Goal: Contribute content: Contribute content

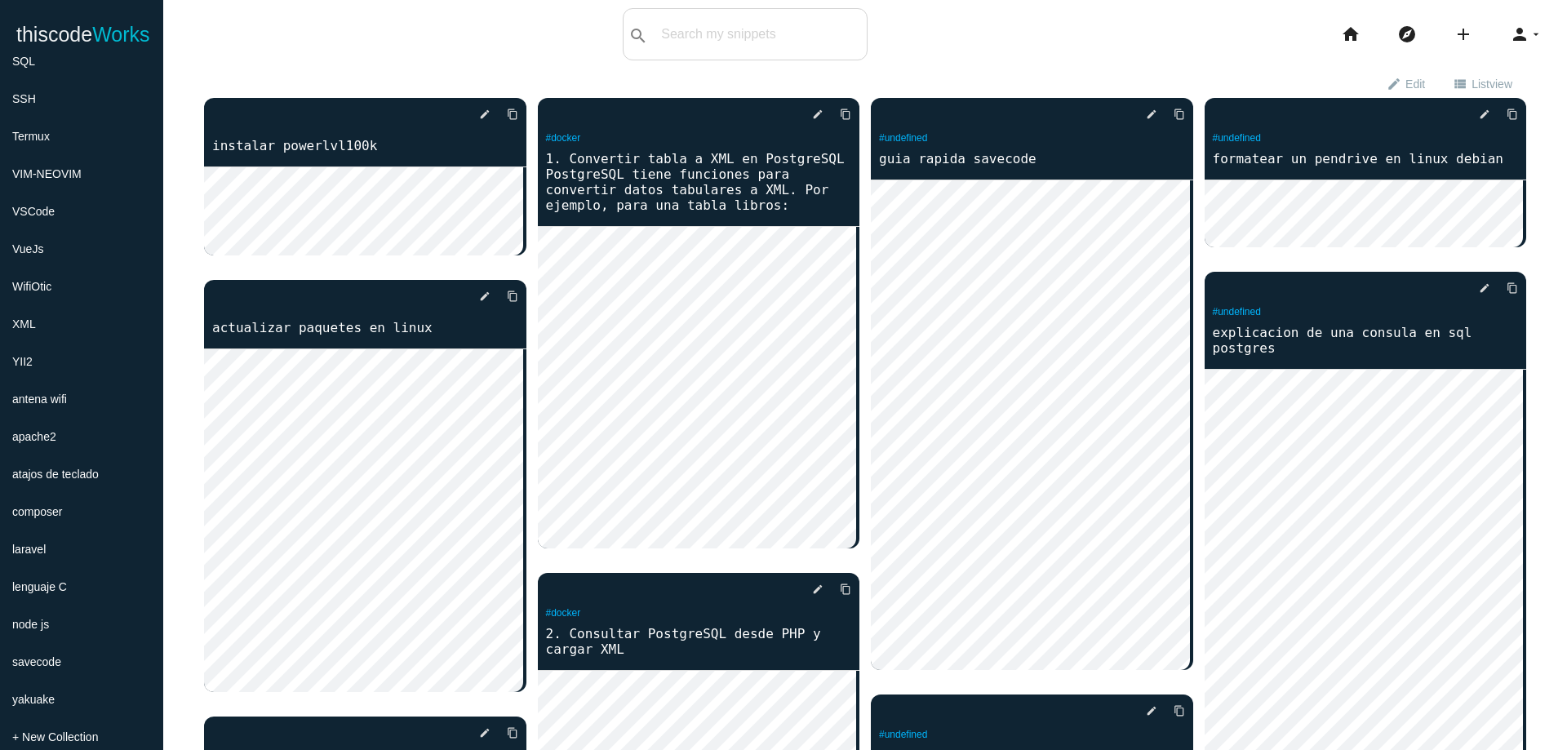
scroll to position [743, 0]
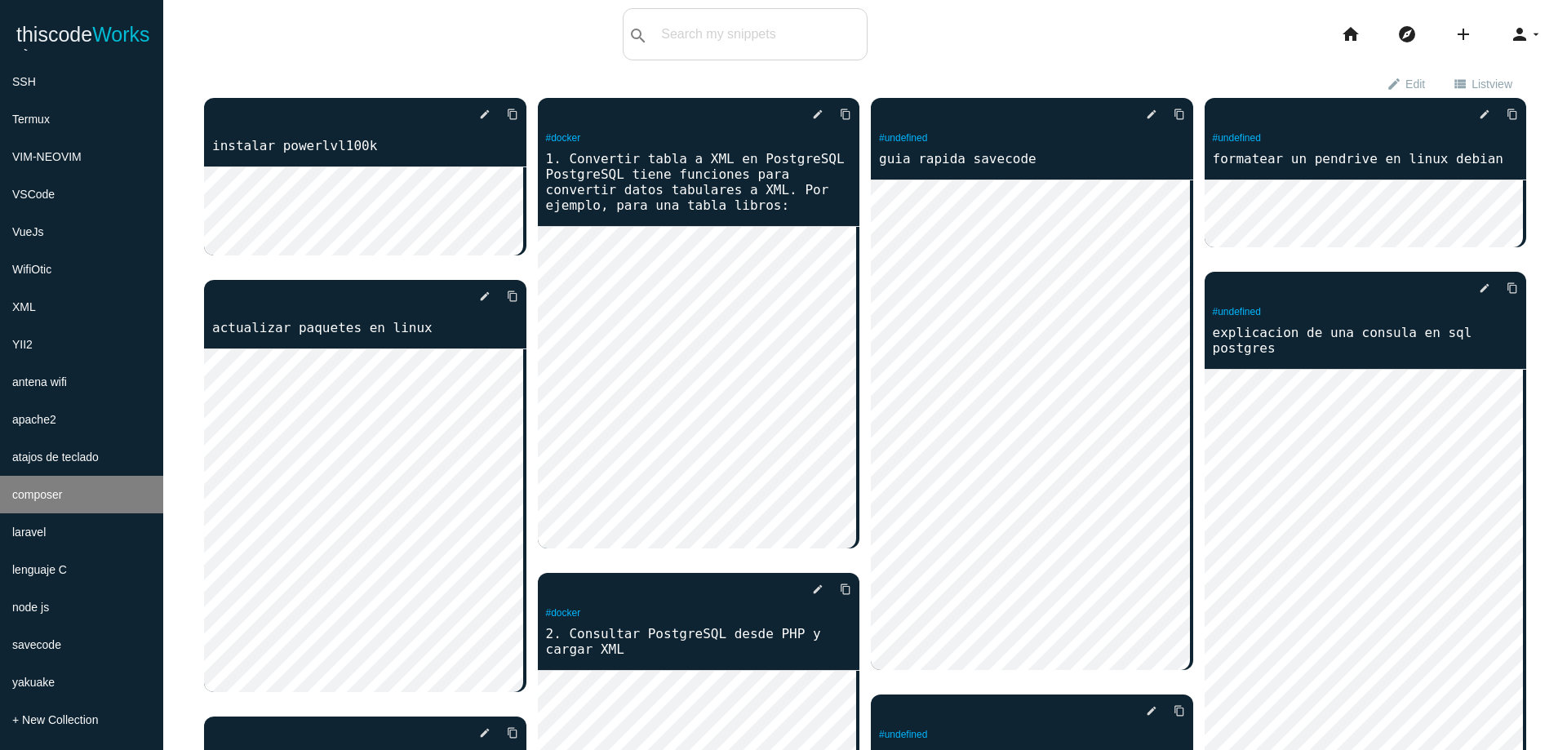
click at [118, 492] on li "composer" at bounding box center [81, 495] width 163 height 38
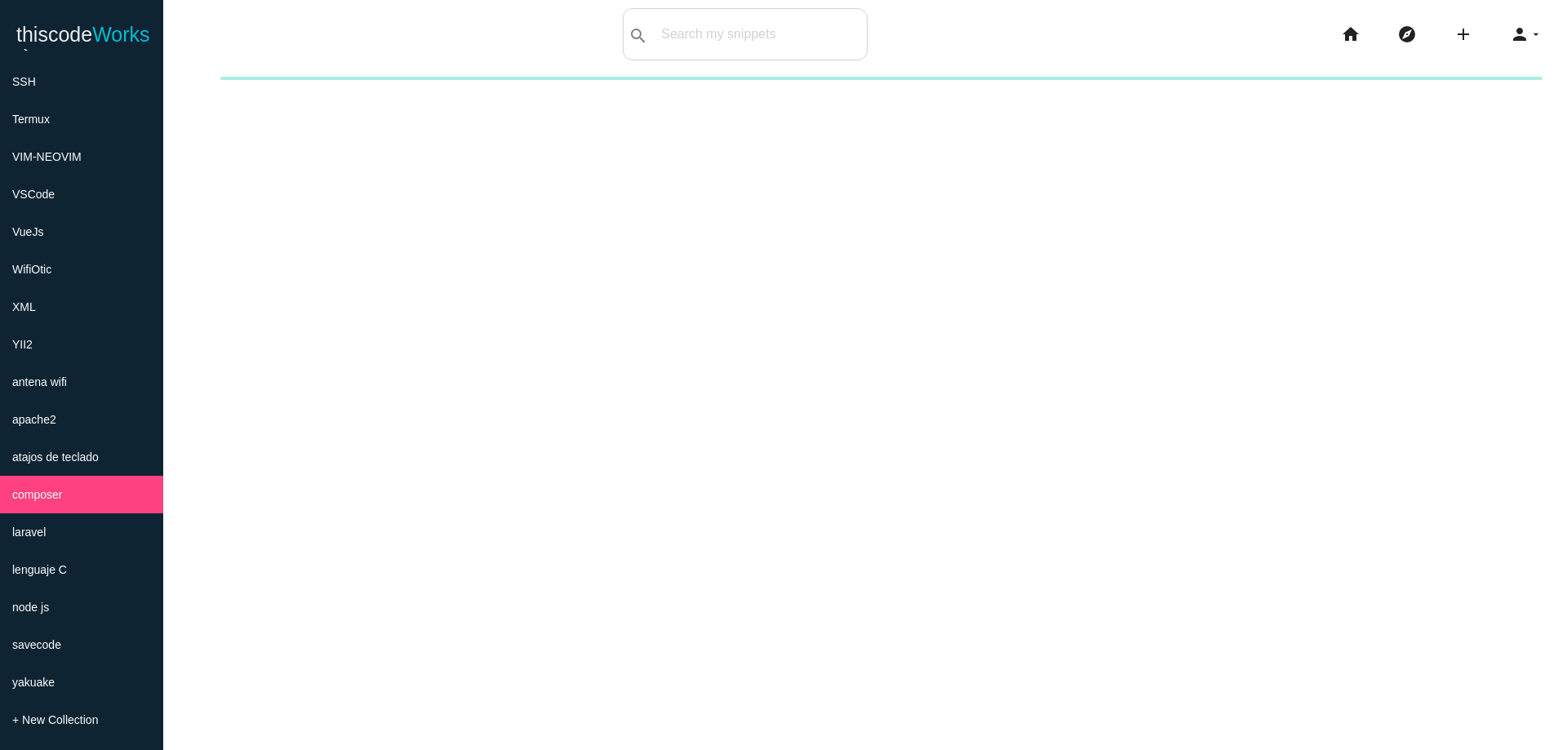
click at [1052, 274] on div "New collection Cancel Create" at bounding box center [865, 452] width 1404 height 750
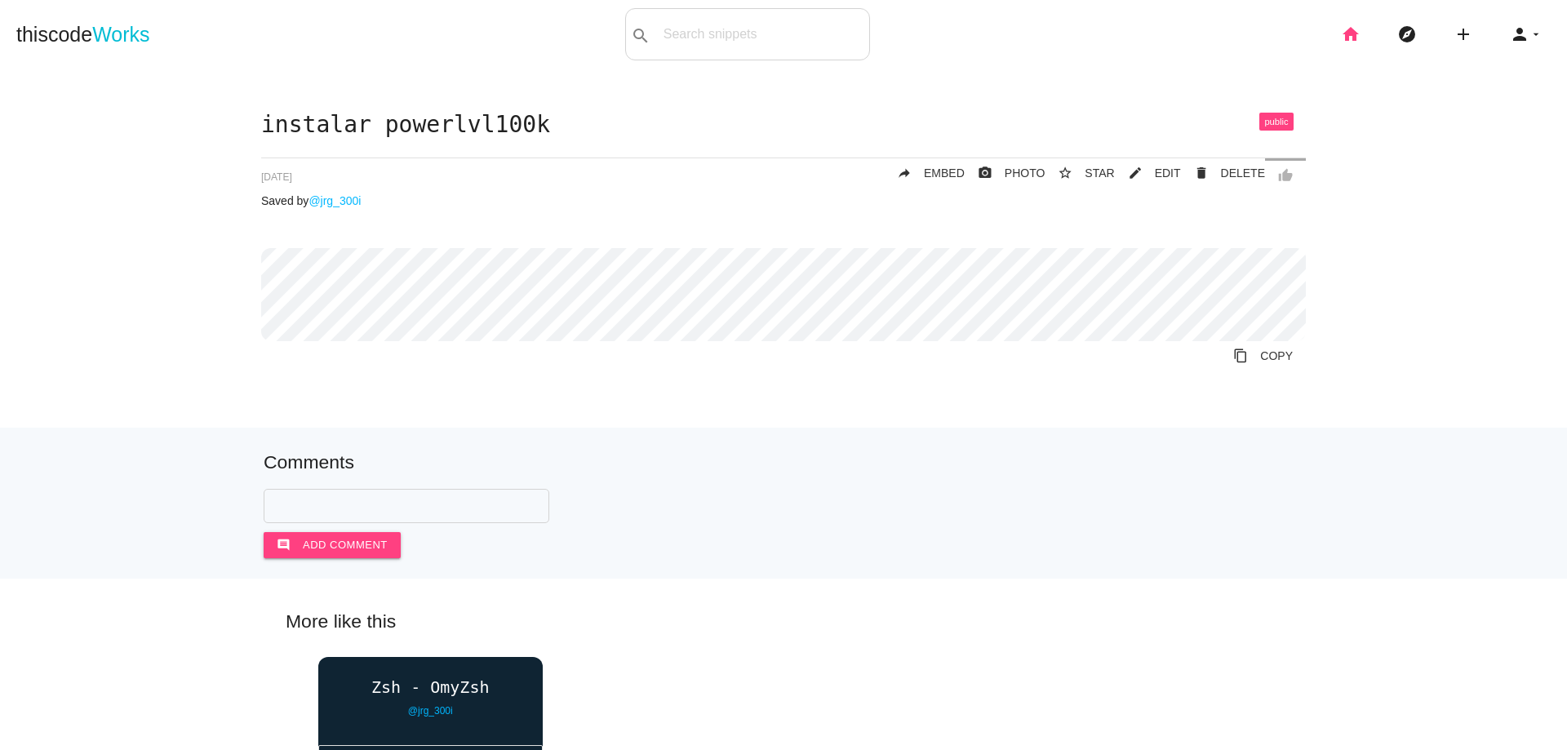
click at [1341, 36] on icon "home" at bounding box center [1351, 34] width 20 height 52
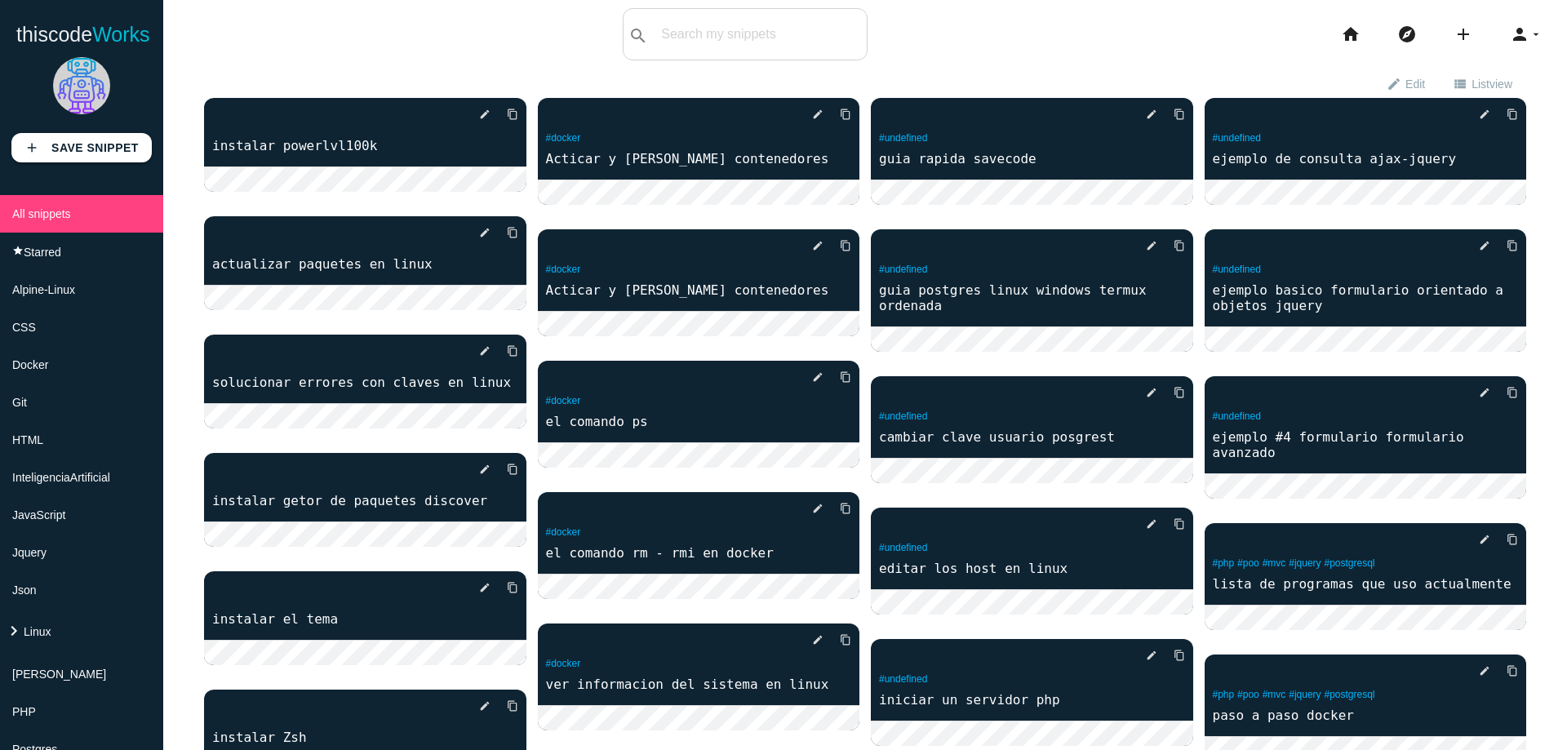
click at [53, 693] on li "PHP" at bounding box center [81, 712] width 163 height 38
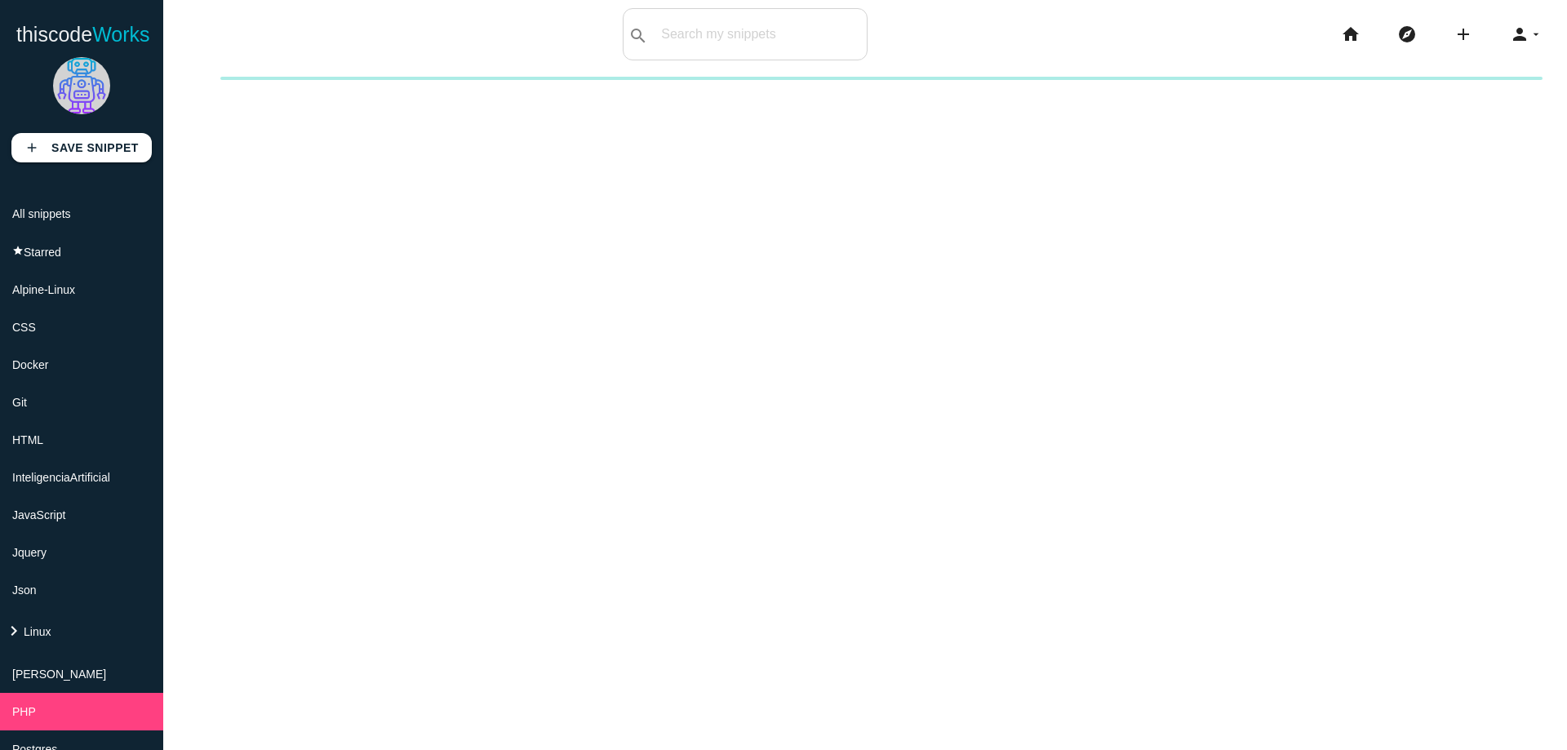
scroll to position [294, 0]
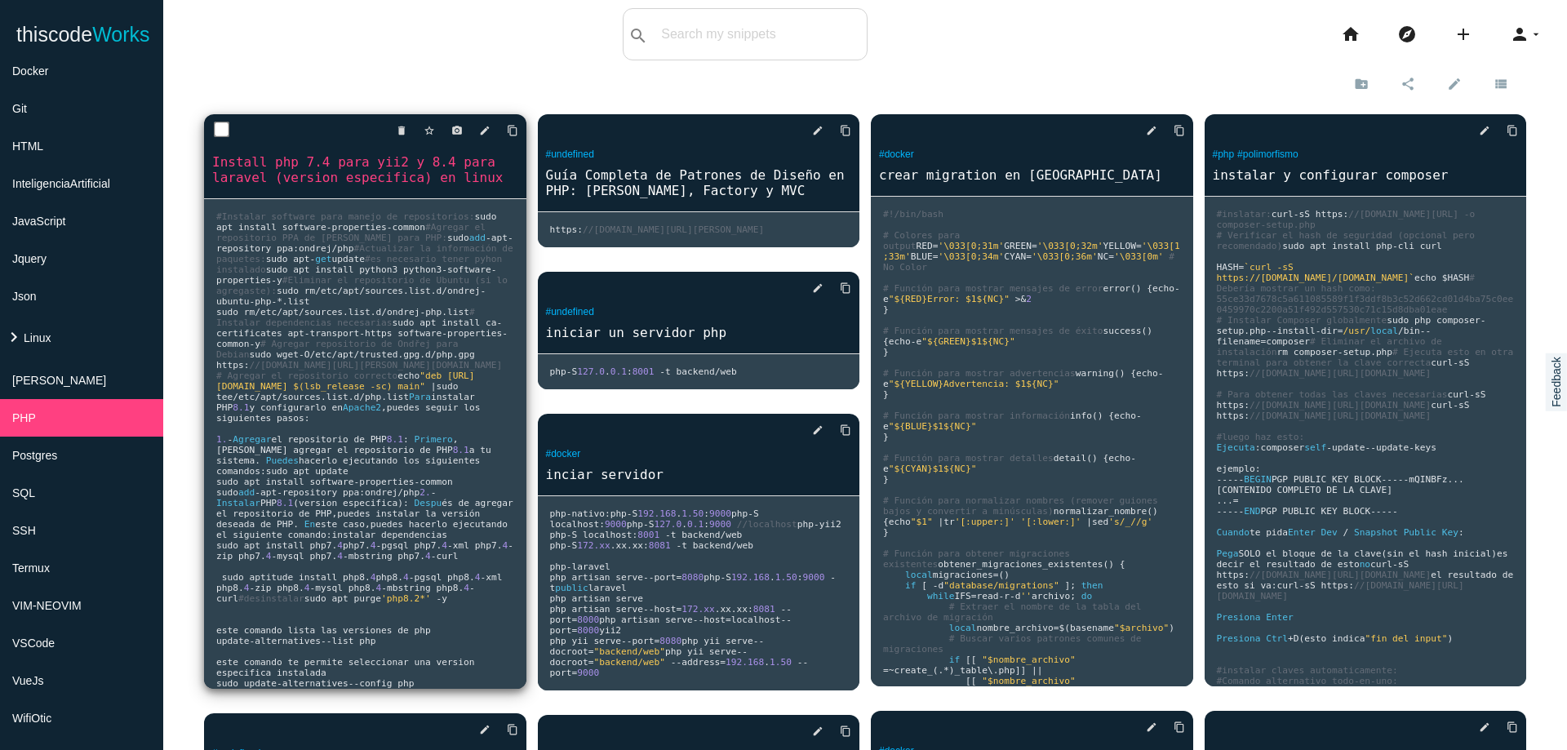
click at [359, 360] on span "trusted" at bounding box center [378, 354] width 38 height 11
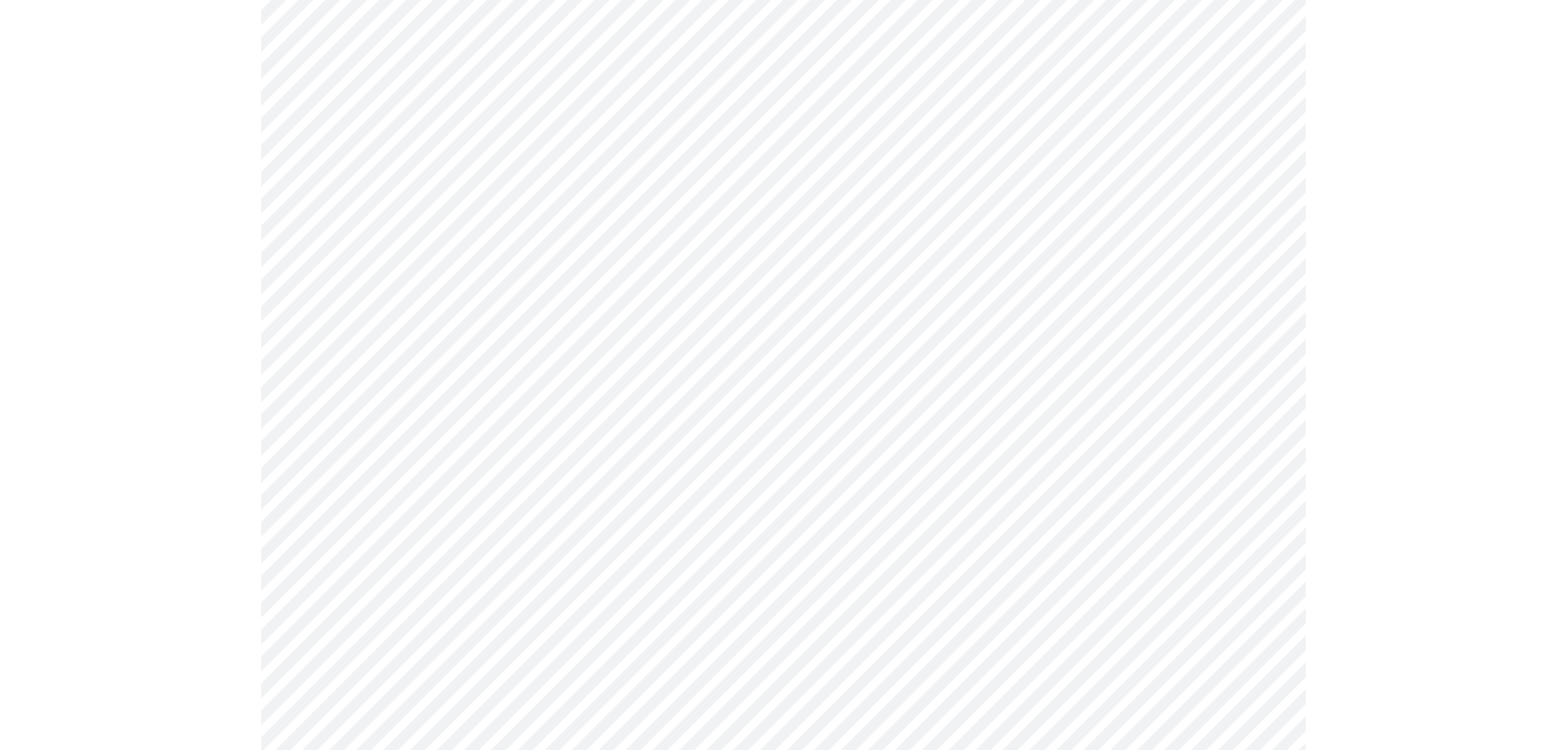
scroll to position [490, 0]
click at [1357, 523] on div "Install php 7.4 para yii2 y 8.4 para laravel (version especifica) en linux thum…" at bounding box center [783, 306] width 1535 height 1366
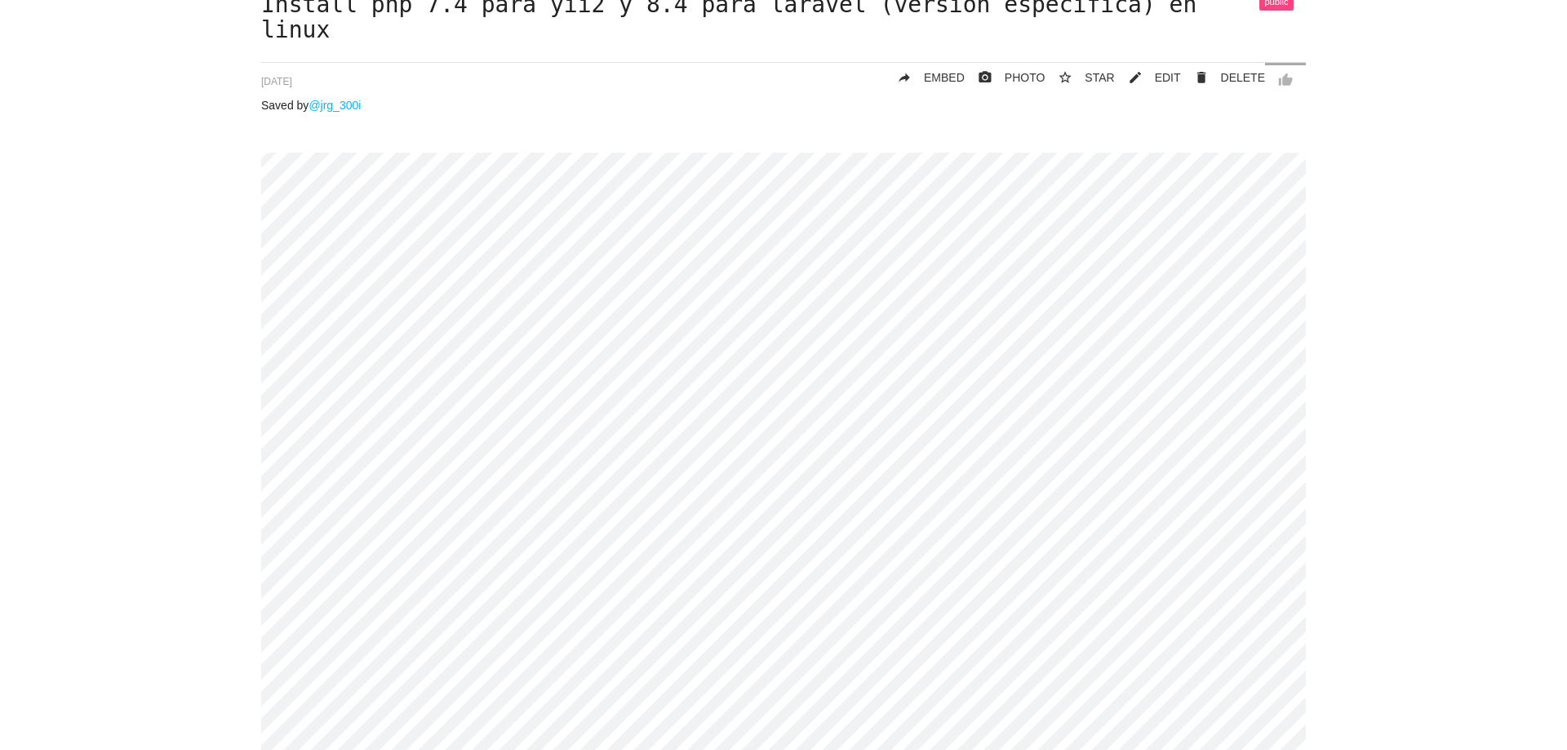
scroll to position [0, 0]
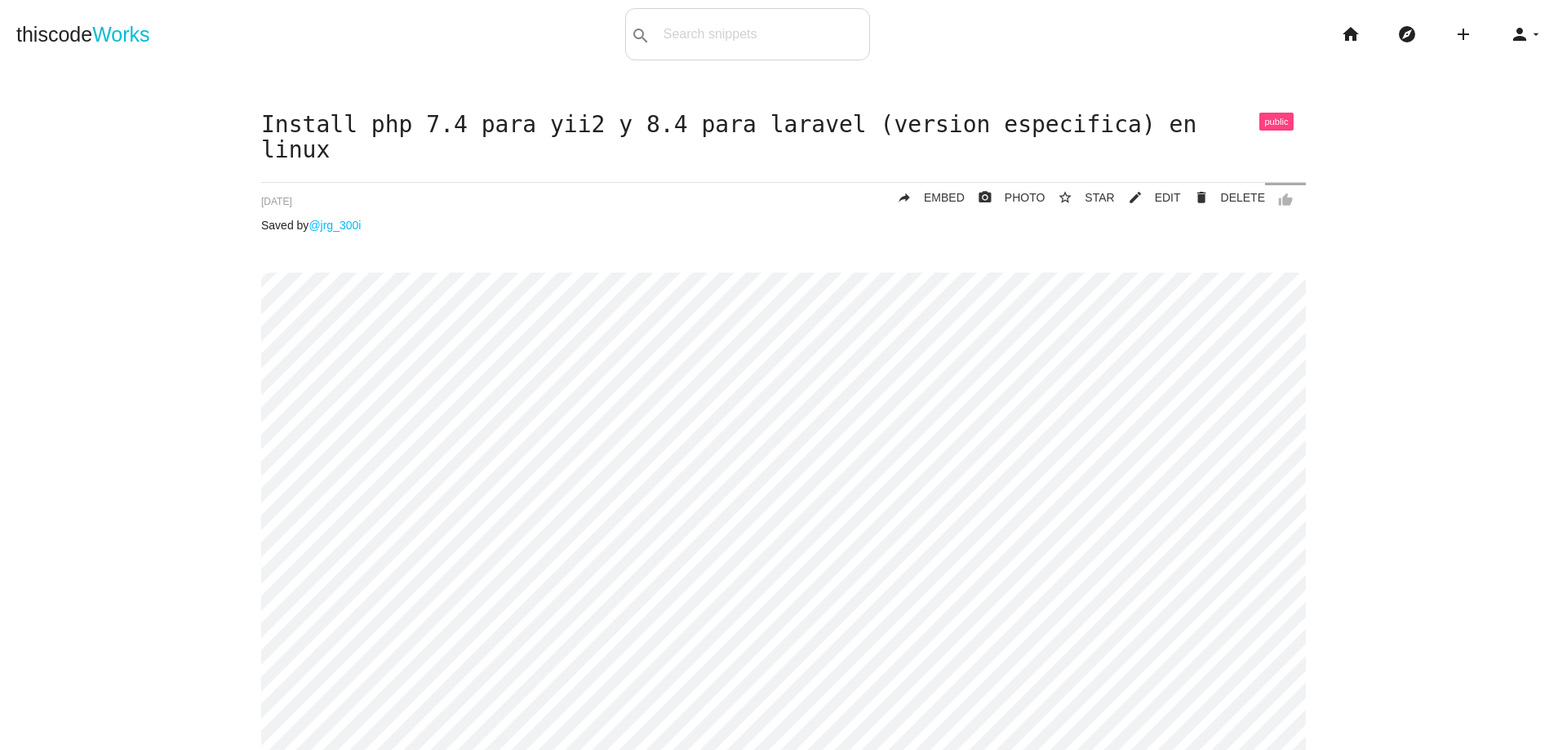
click at [1329, 31] on li "home" at bounding box center [1357, 34] width 56 height 52
click at [1341, 29] on icon "home" at bounding box center [1351, 34] width 20 height 52
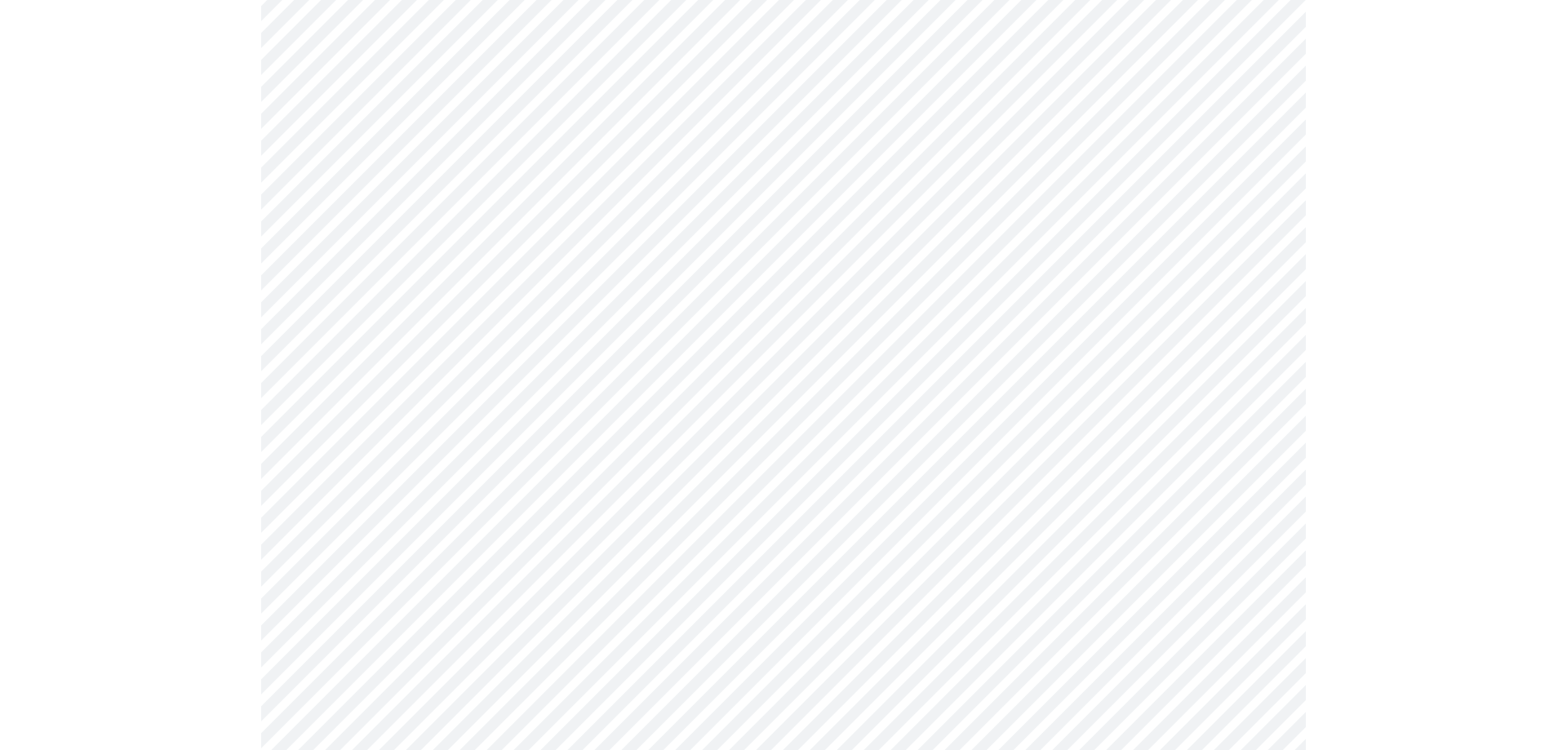
scroll to position [490, 0]
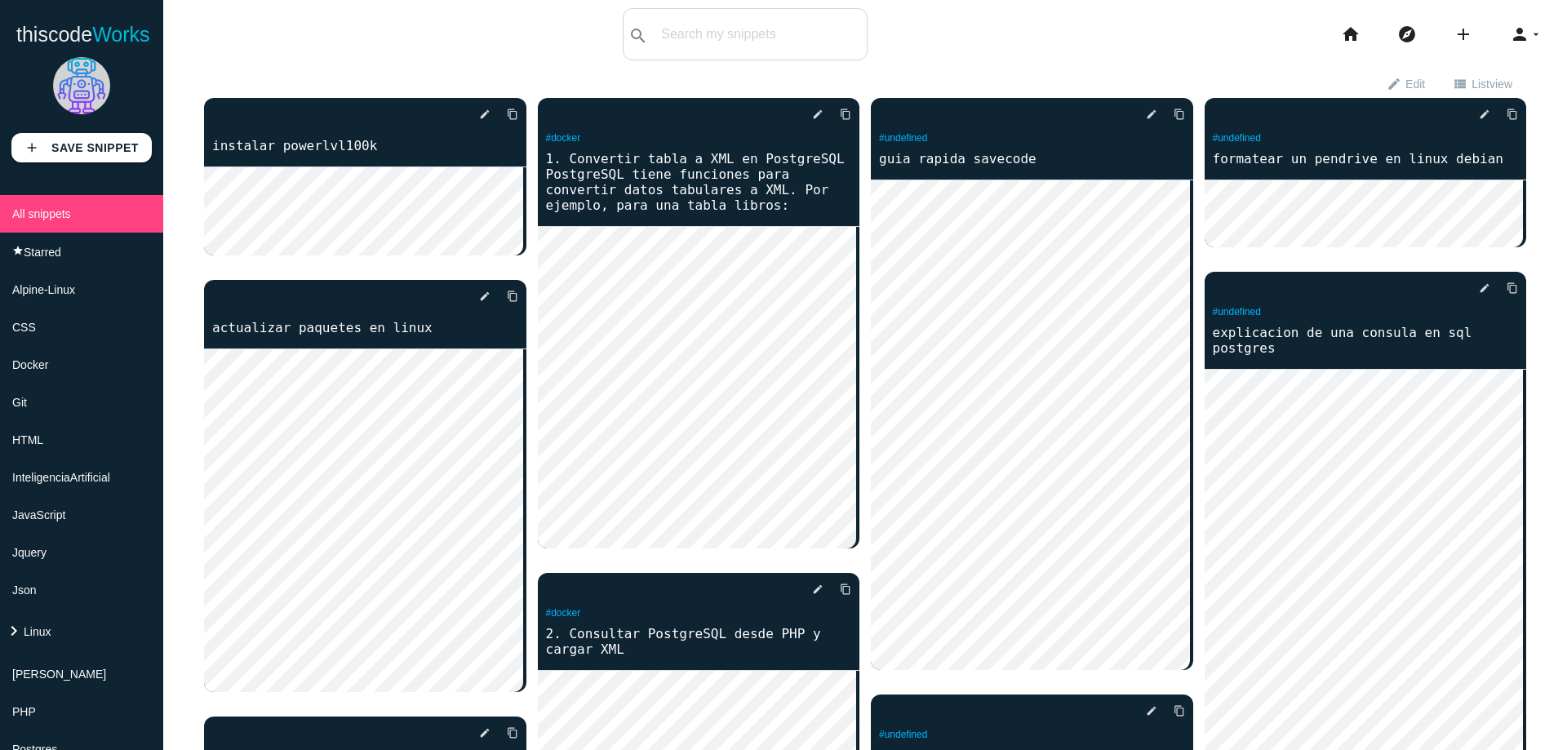
scroll to position [196, 0]
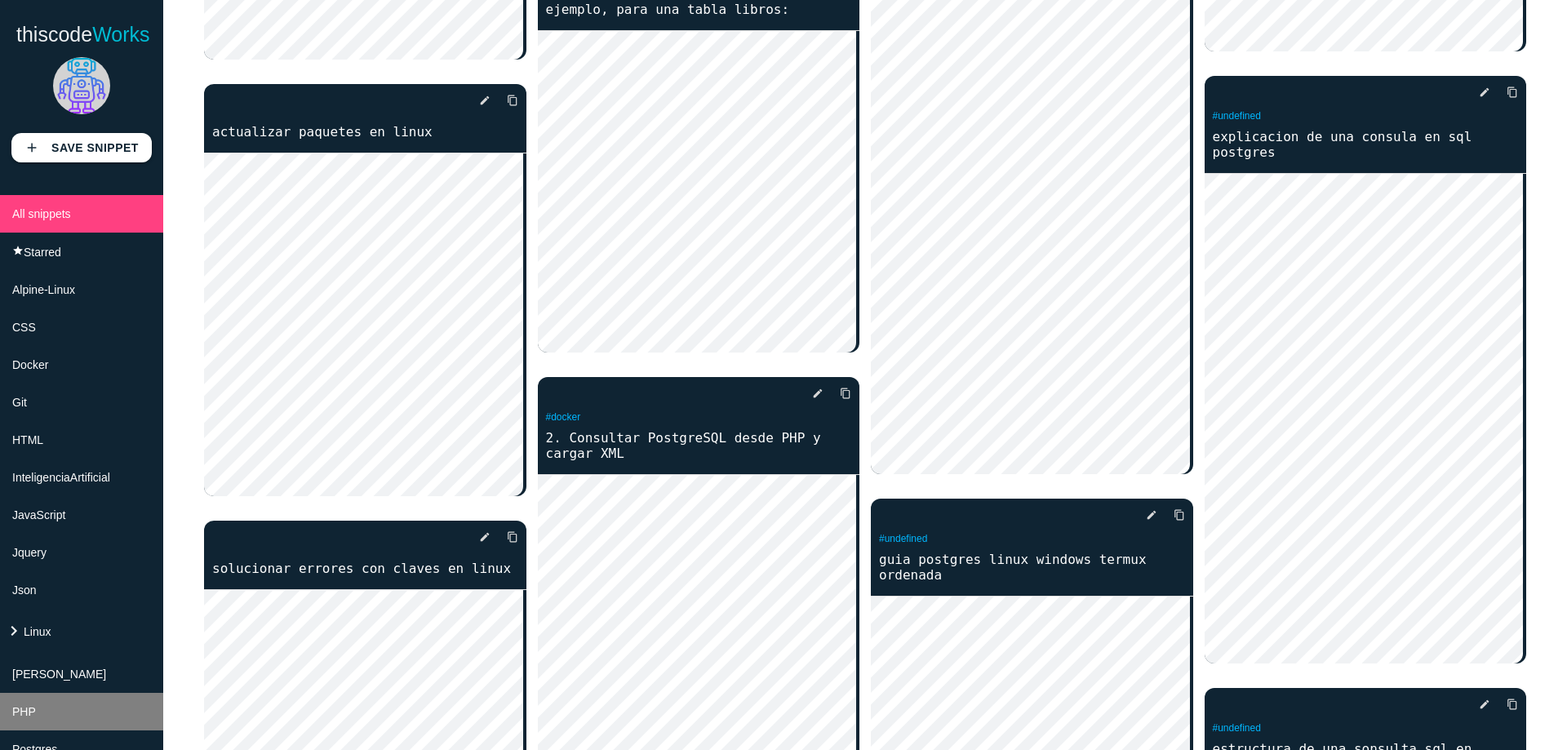
click at [61, 704] on li "PHP" at bounding box center [81, 712] width 163 height 38
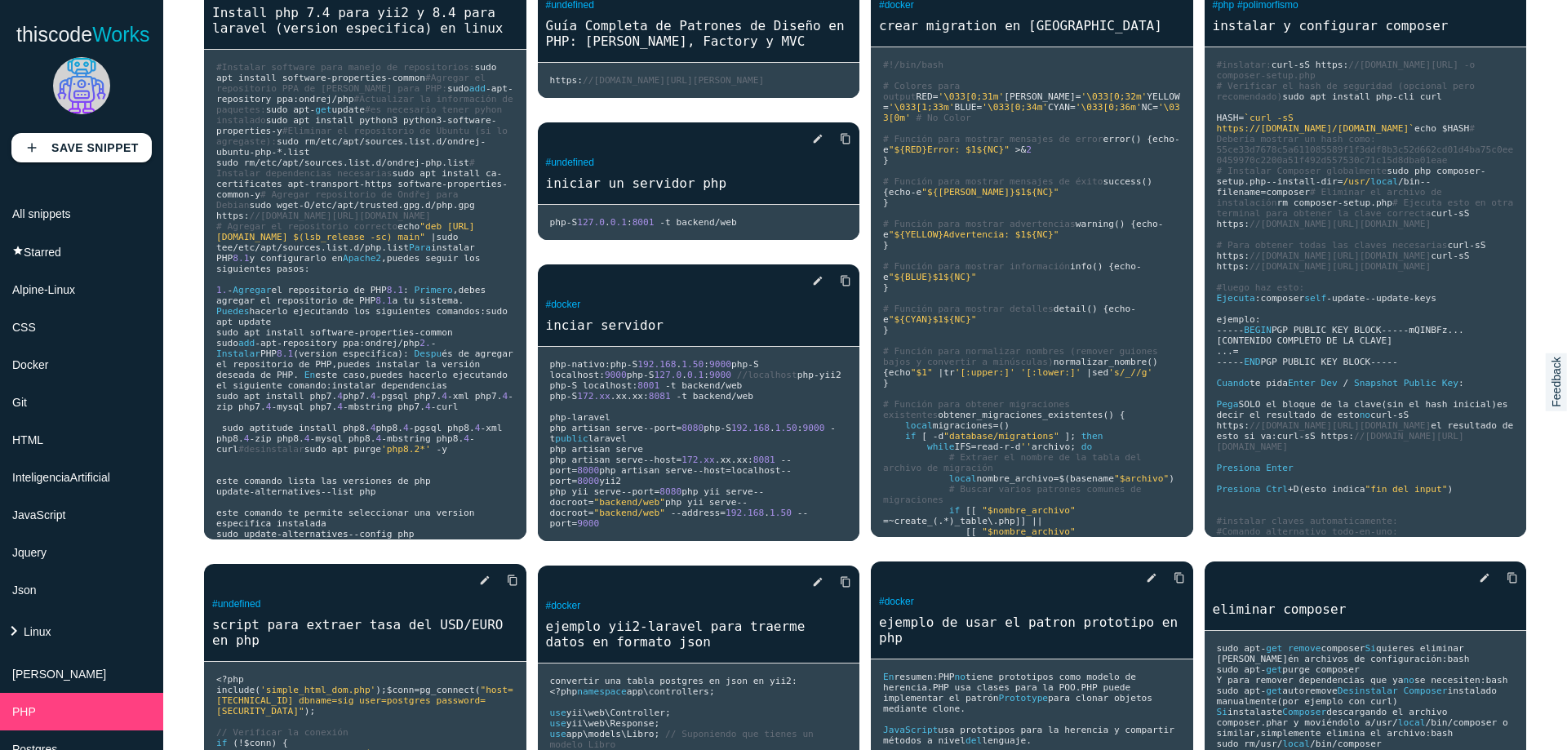
scroll to position [196, 0]
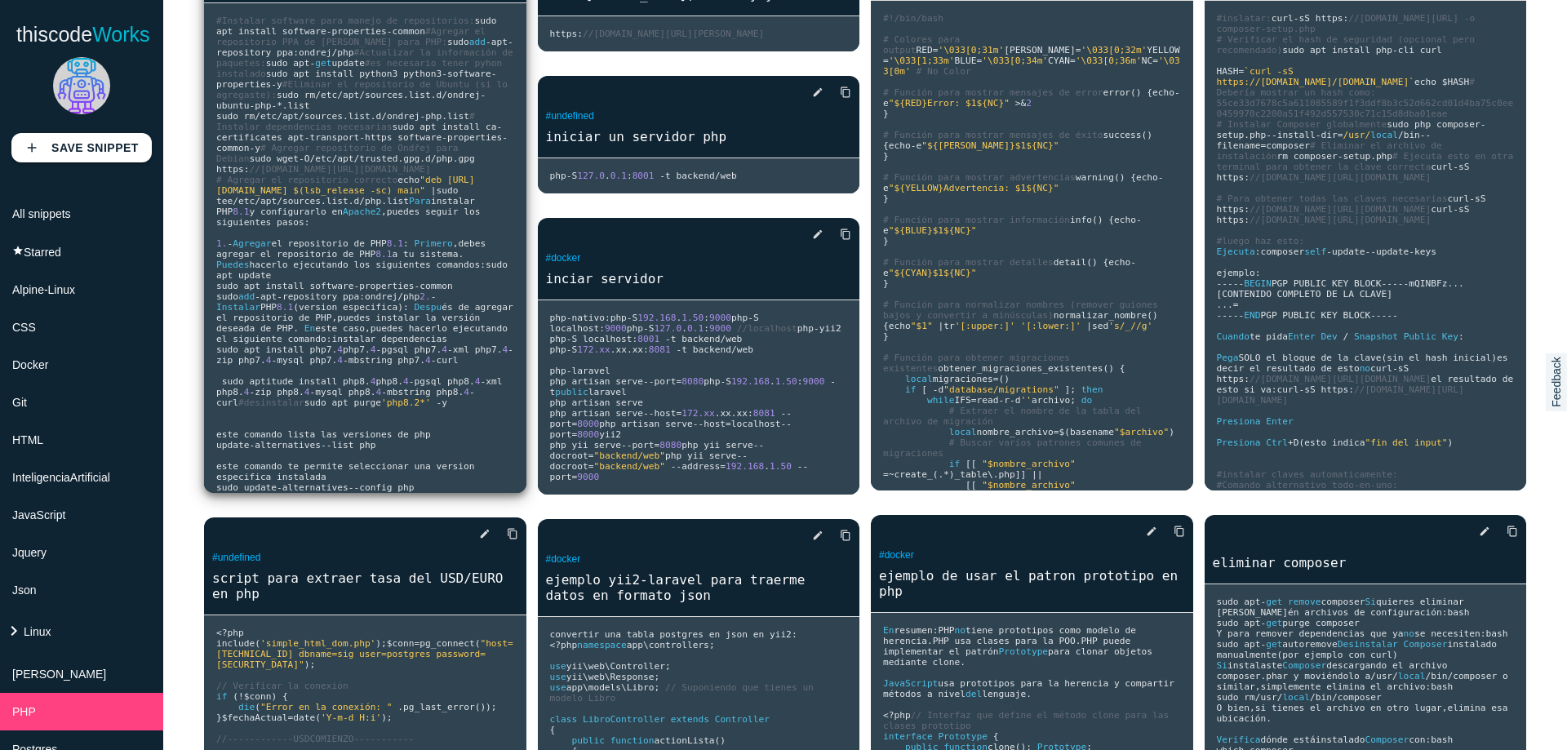
click at [437, 327] on pre "#Instalar software para manejo de repositorios: sudo apt install software - pro…" at bounding box center [365, 248] width 322 height 490
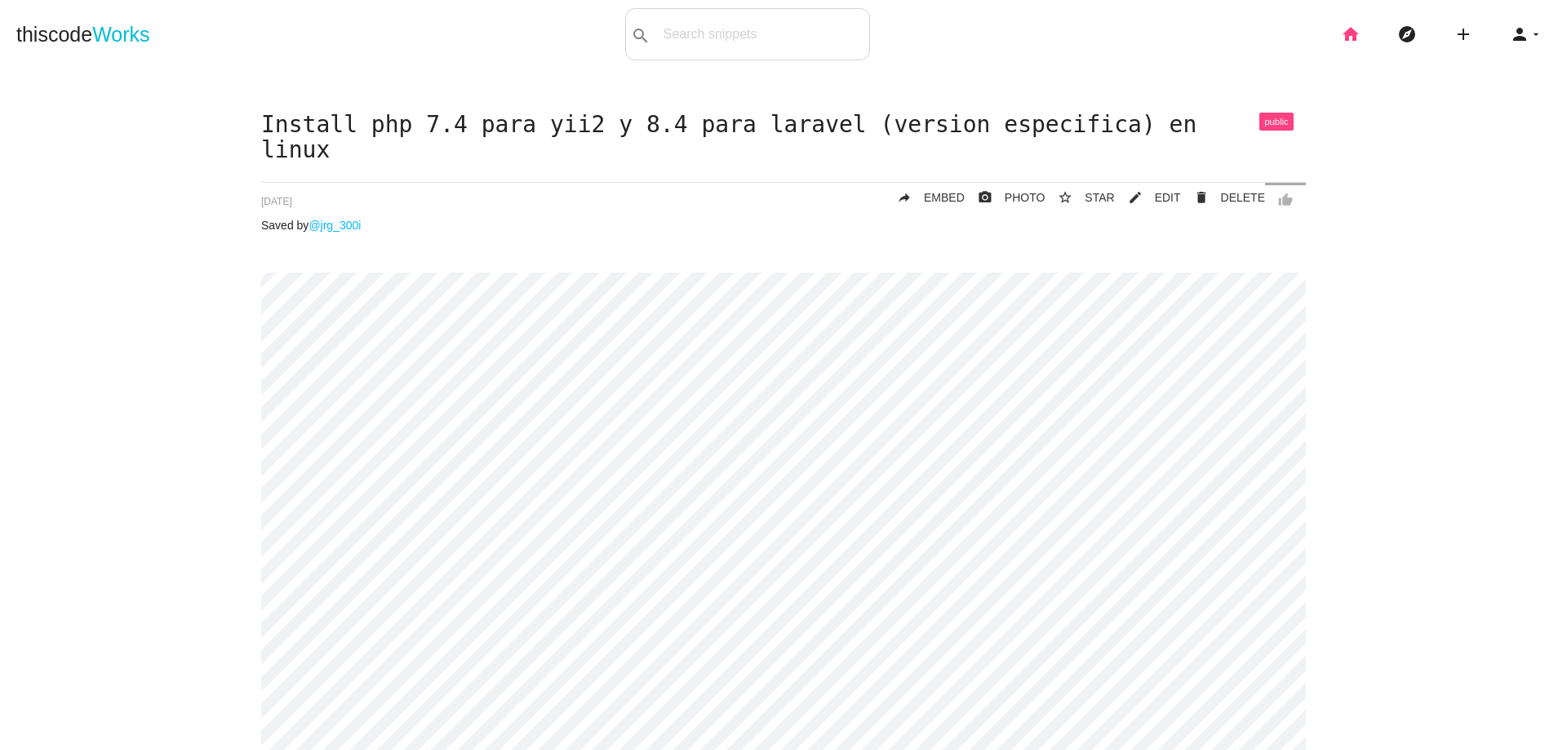
click at [1341, 28] on icon "home" at bounding box center [1351, 34] width 20 height 52
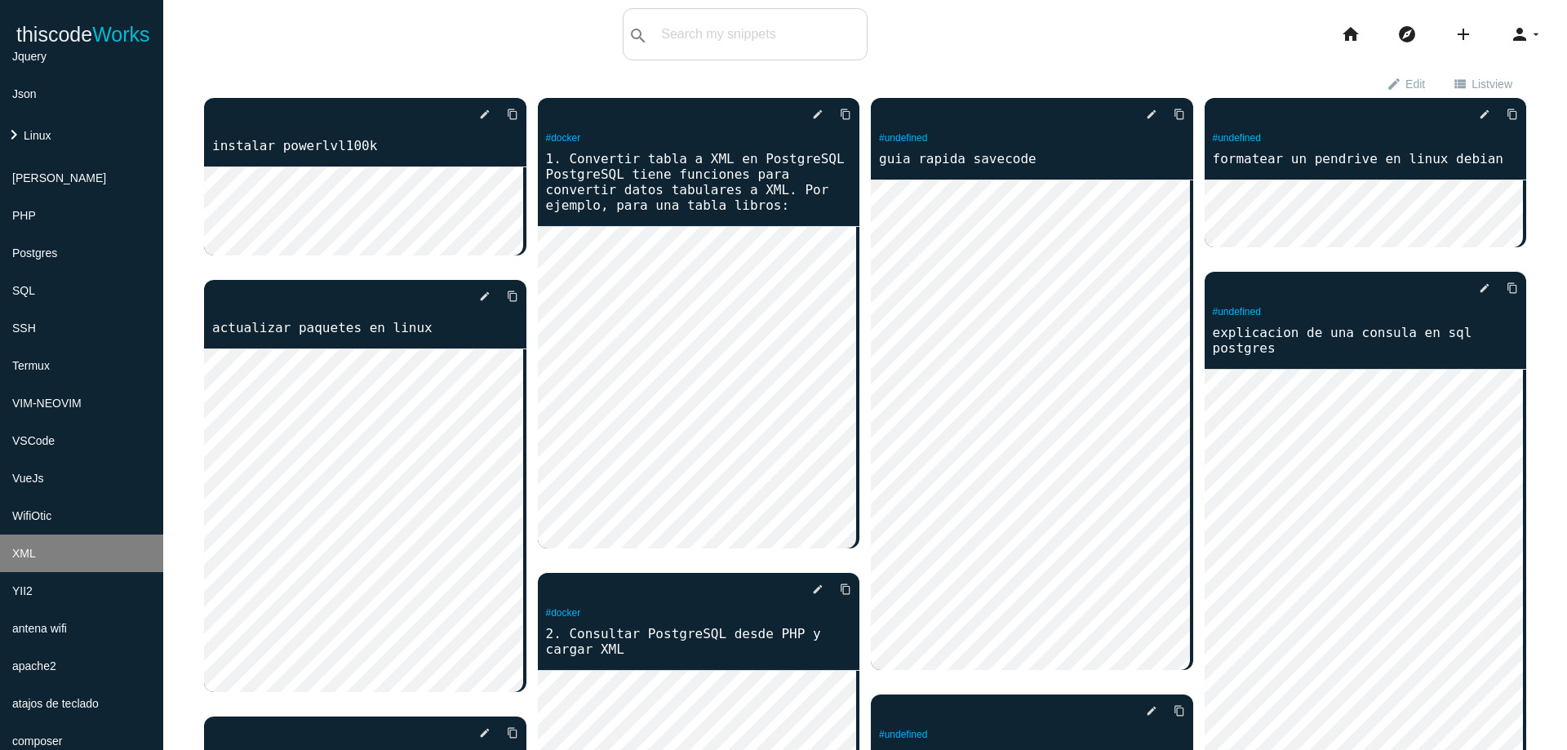
scroll to position [449, 0]
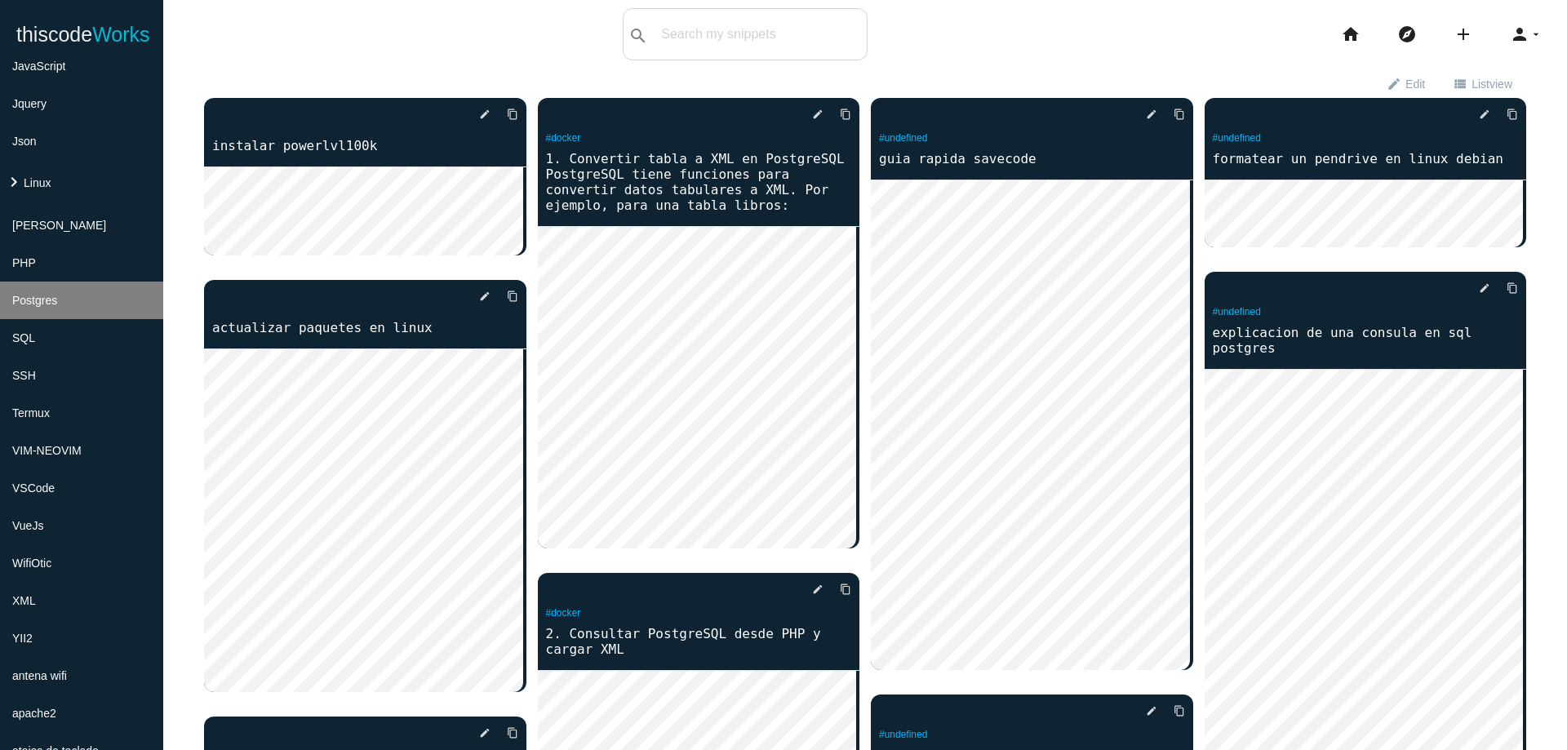
click at [60, 299] on li "Postgres" at bounding box center [81, 301] width 163 height 38
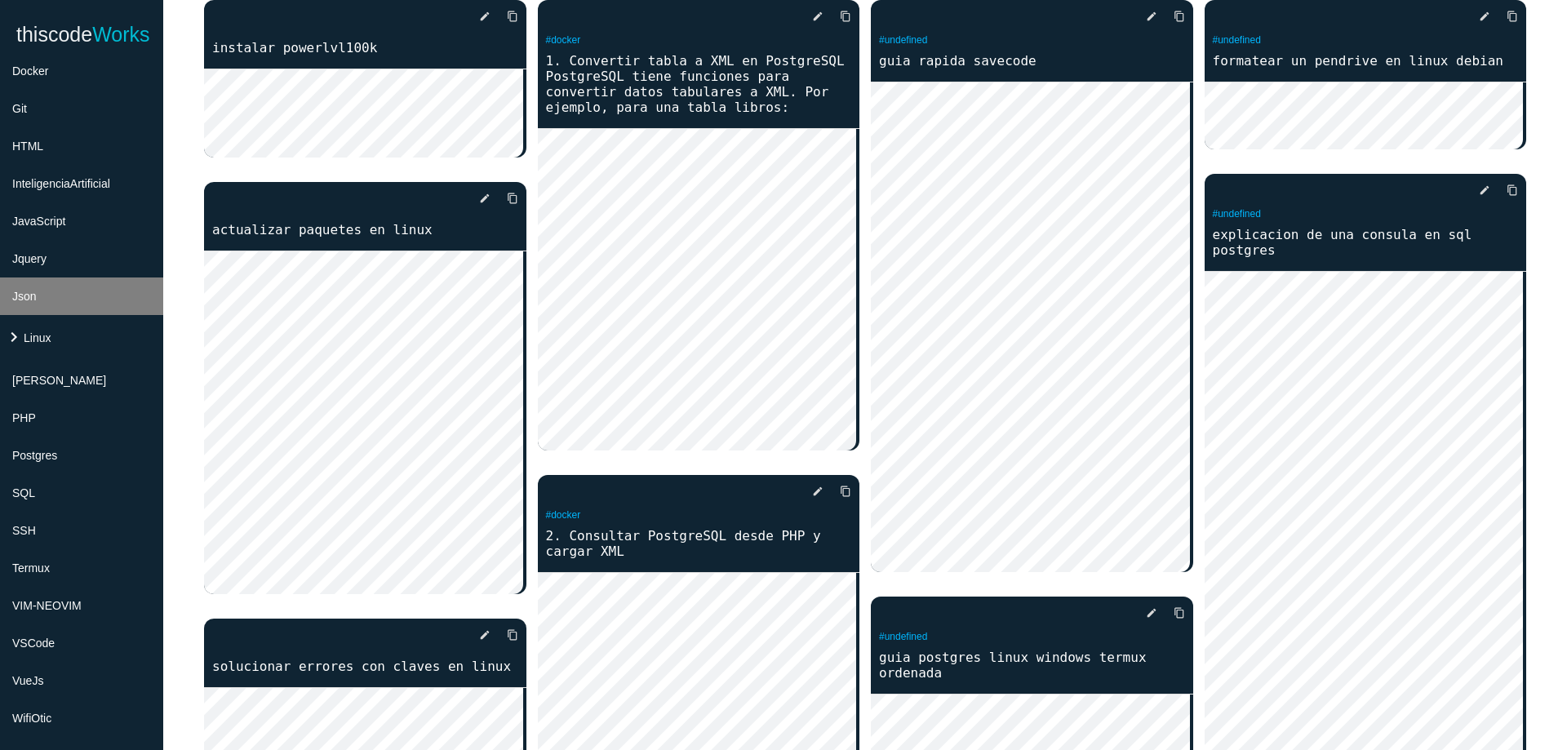
scroll to position [392, 0]
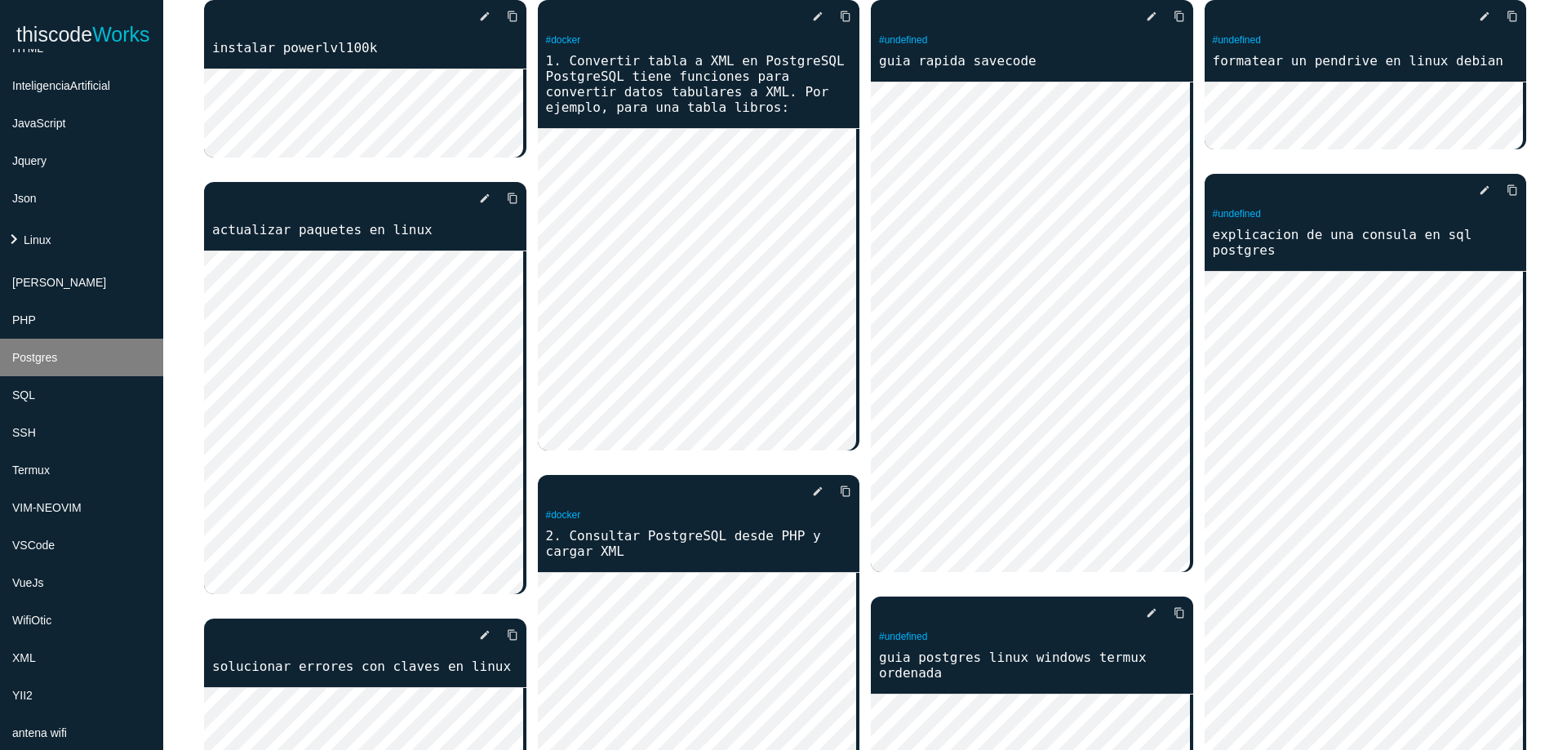
click at [82, 355] on li "Postgres" at bounding box center [81, 358] width 163 height 38
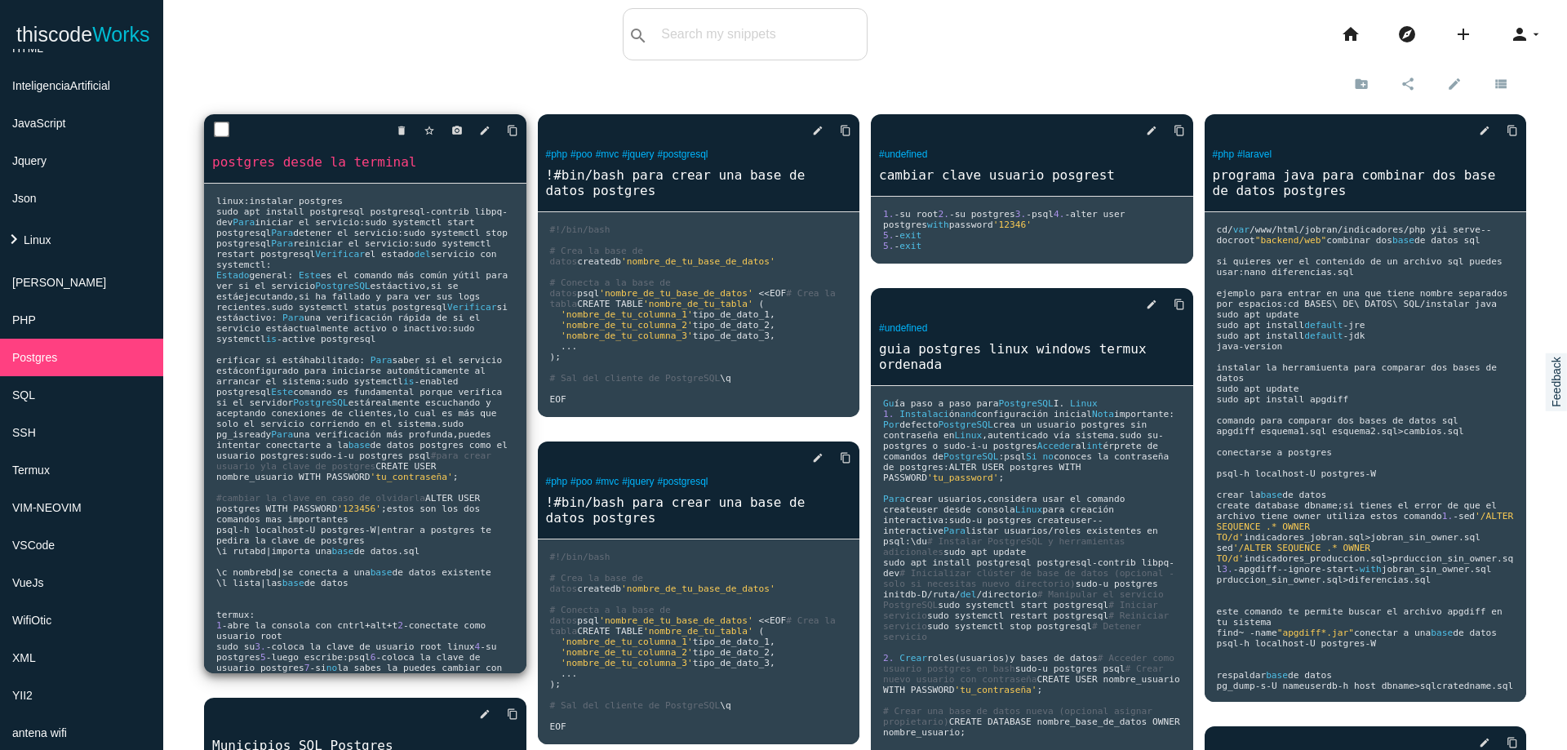
click at [376, 238] on pre "linux : instalar postgres sudo apt install postgresql postgresql - contrib libp…" at bounding box center [365, 429] width 322 height 490
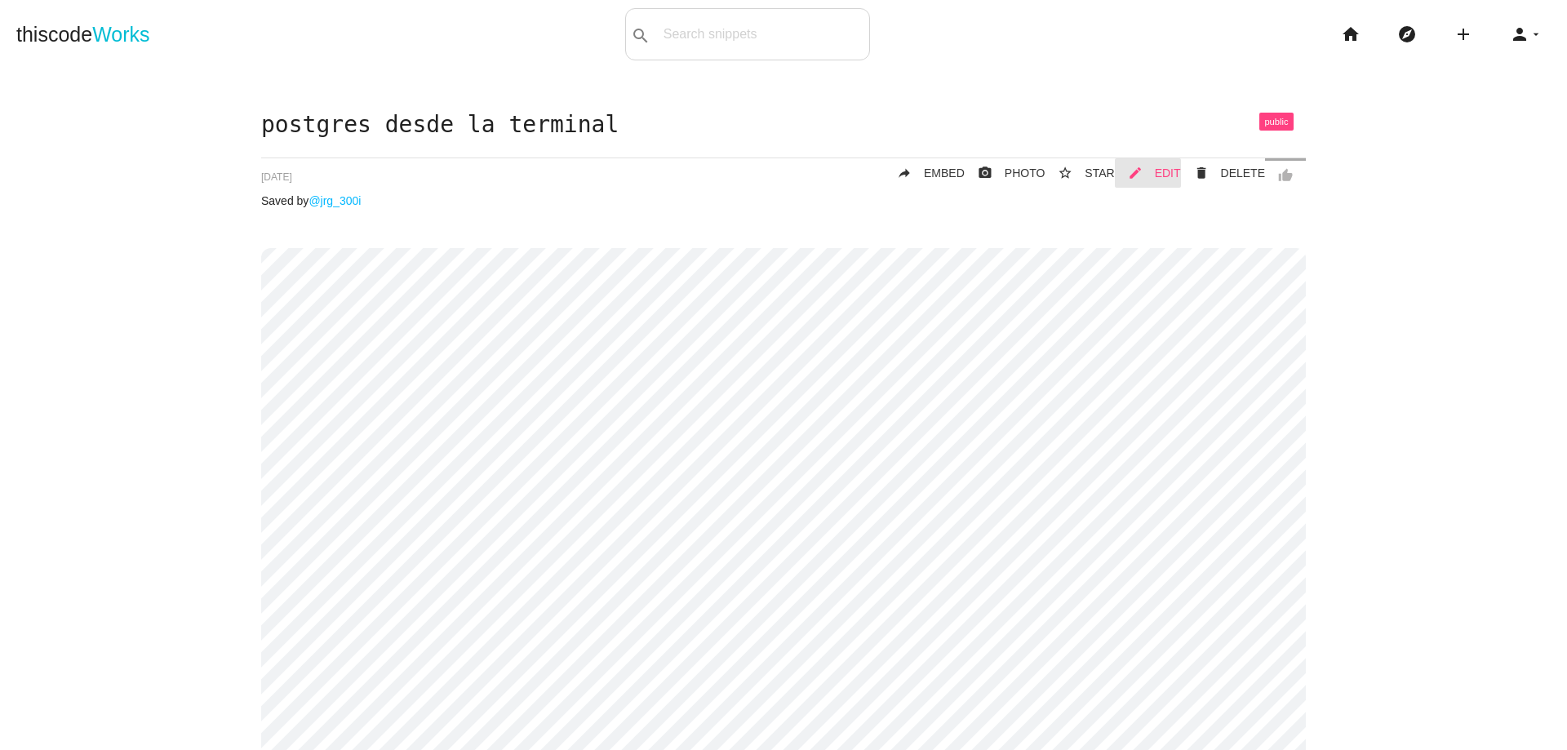
click at [1162, 184] on link "mode_edit EDIT" at bounding box center [1148, 172] width 66 height 29
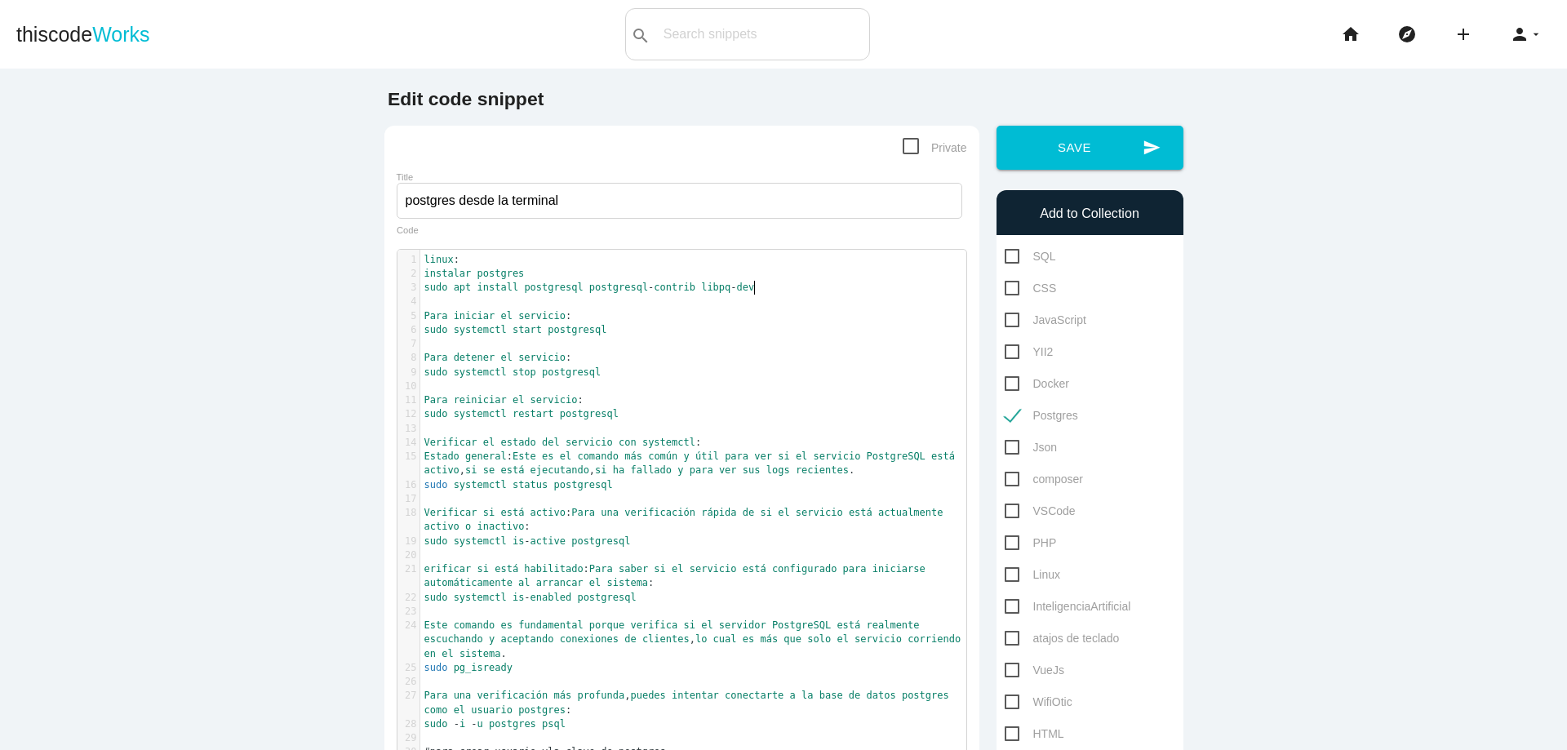
scroll to position [5, 0]
click at [787, 284] on pre "sudo apt install postgresql postgresql - contrib libpq - dev" at bounding box center [699, 288] width 558 height 14
type textarea "postgresql-contrib libpq-dev"
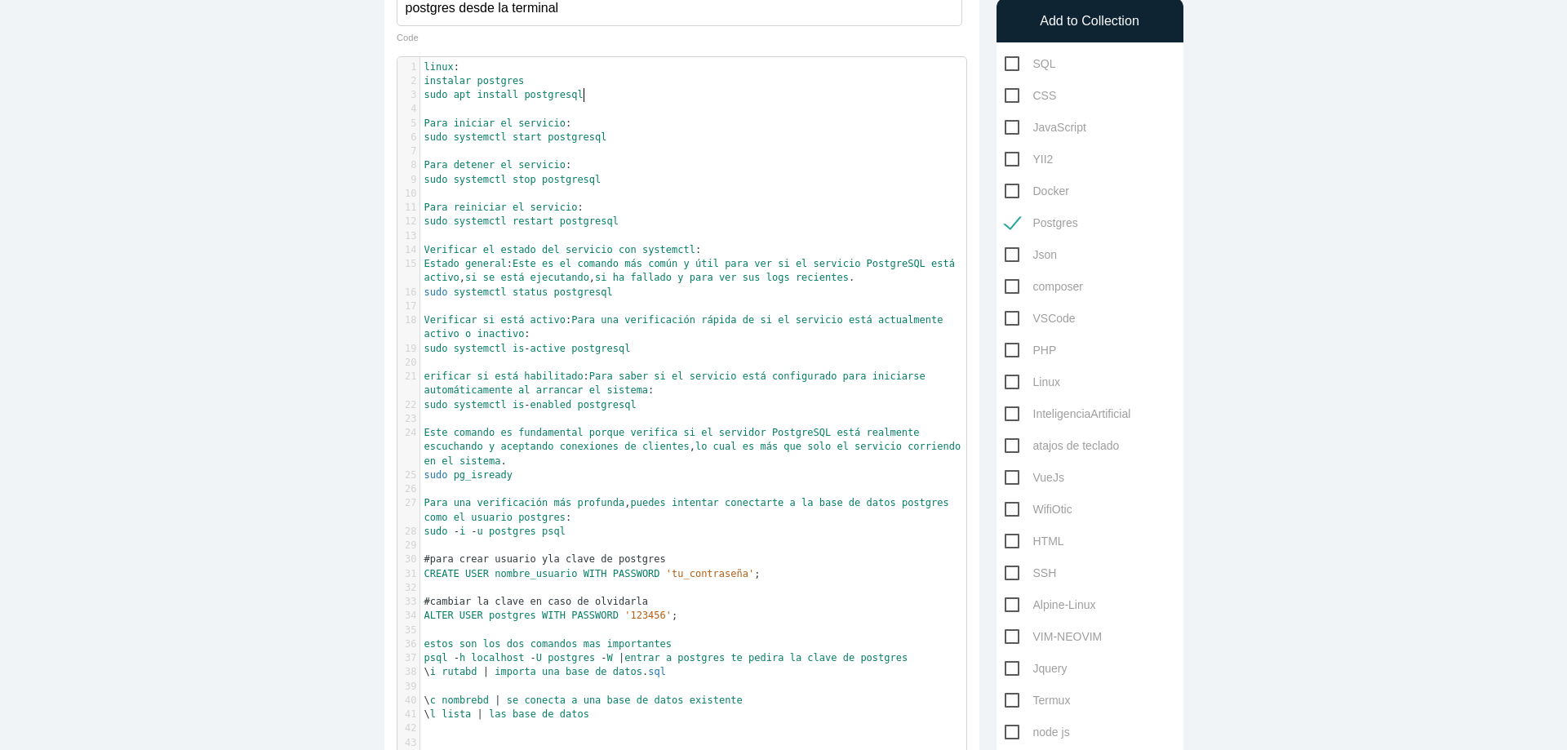
scroll to position [98, 0]
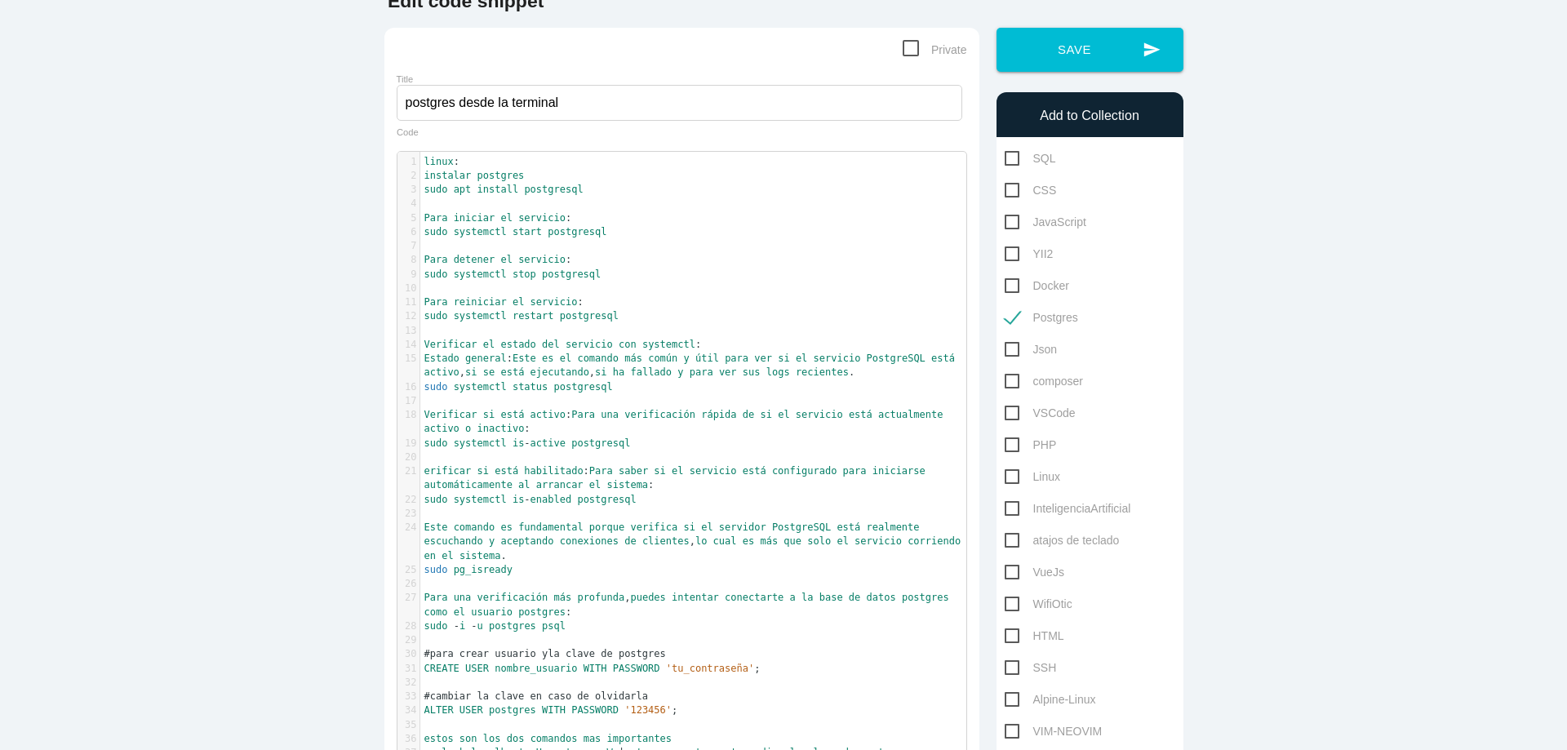
type textarea "postgresql-contrib libpq-dev"
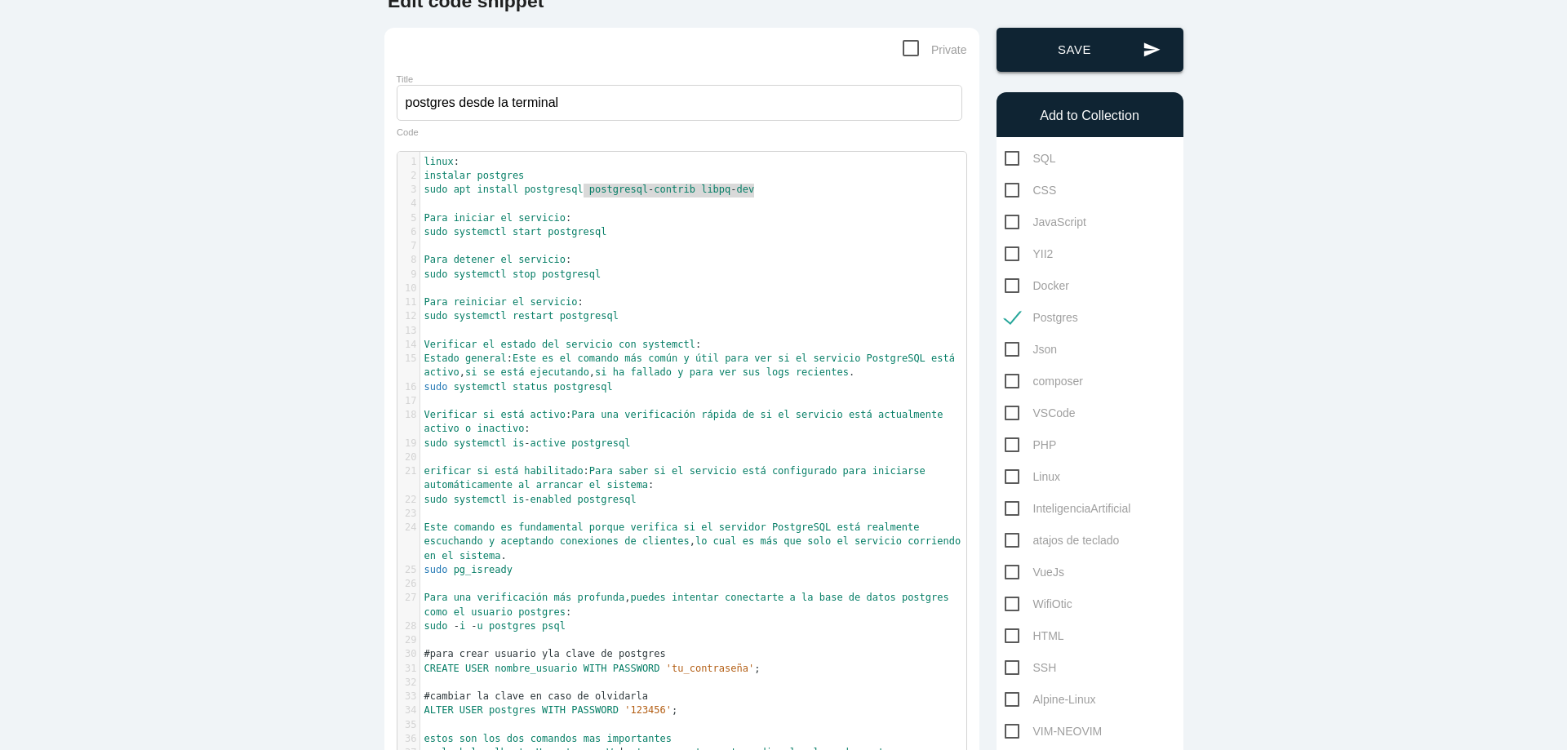
click at [1092, 38] on button "send Save" at bounding box center [1090, 50] width 187 height 44
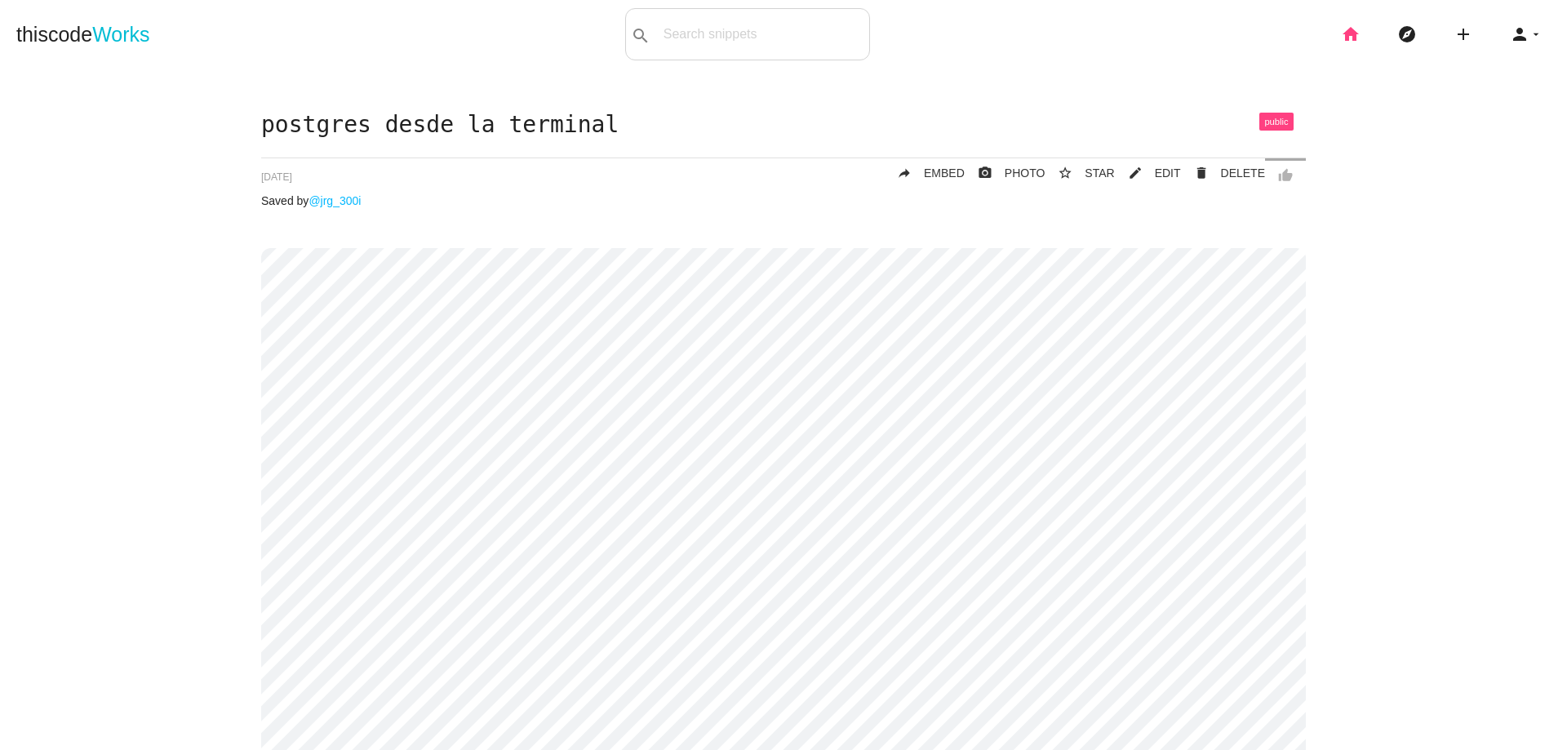
click at [1343, 34] on icon "home" at bounding box center [1351, 34] width 20 height 52
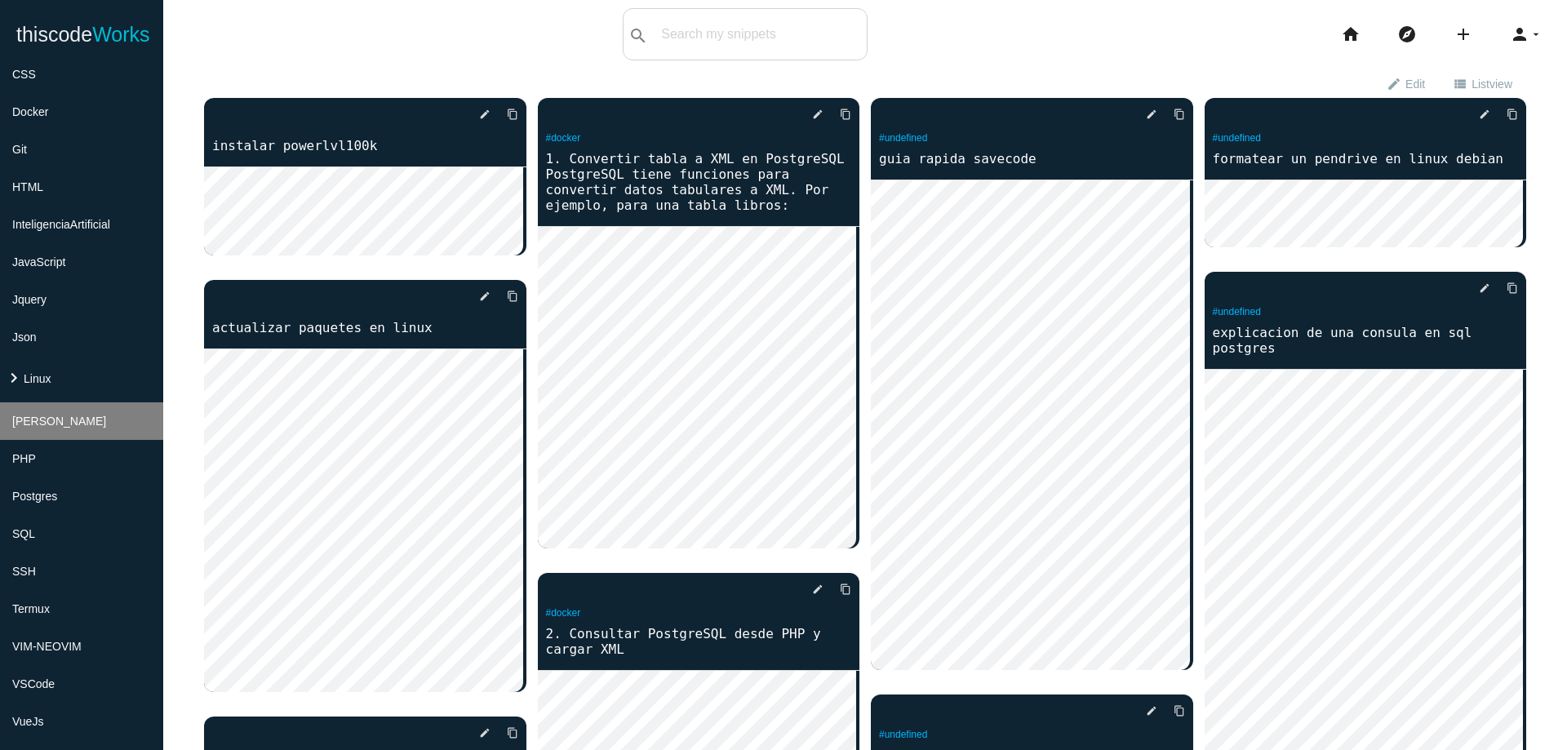
scroll to position [392, 0]
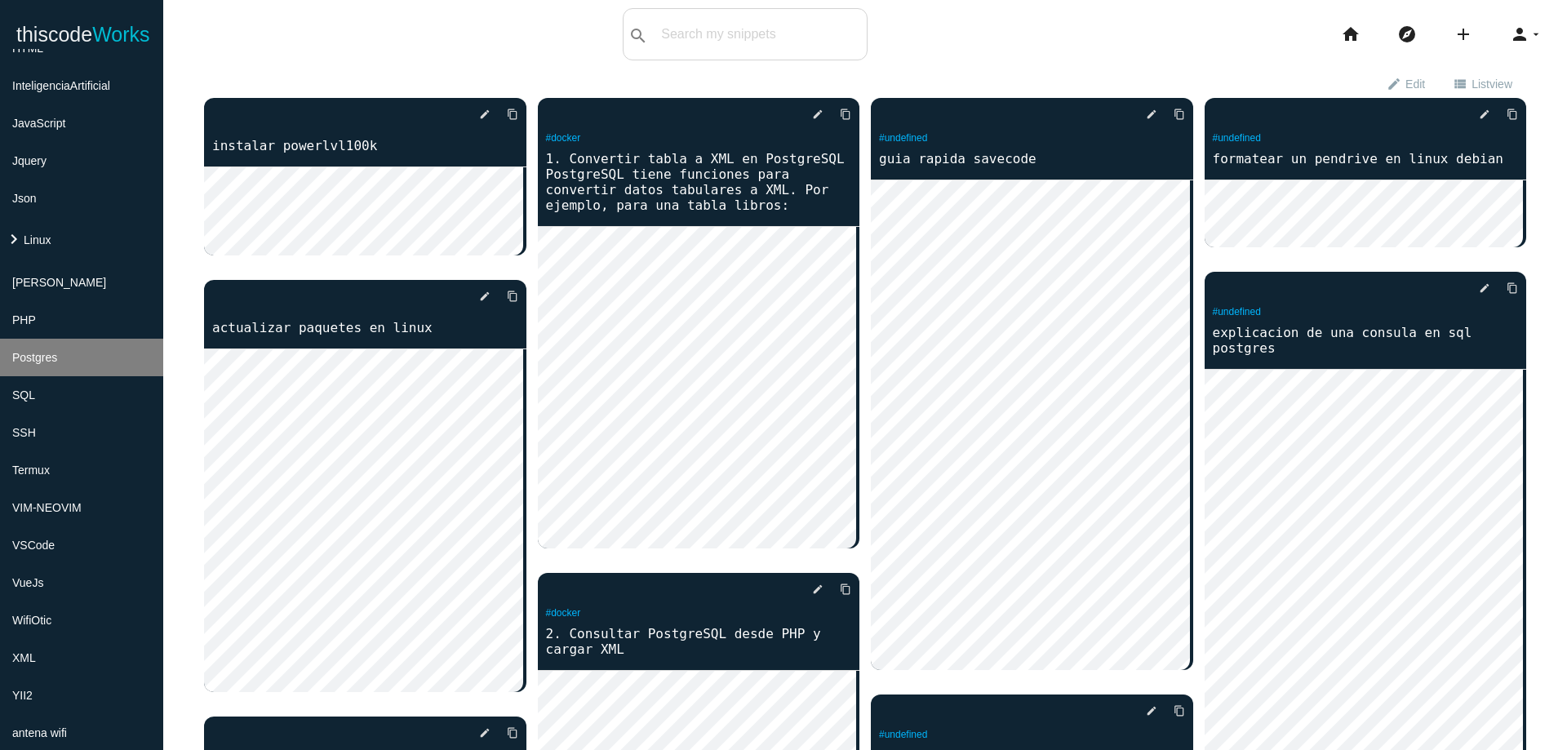
click at [41, 350] on li "Postgres" at bounding box center [81, 358] width 163 height 38
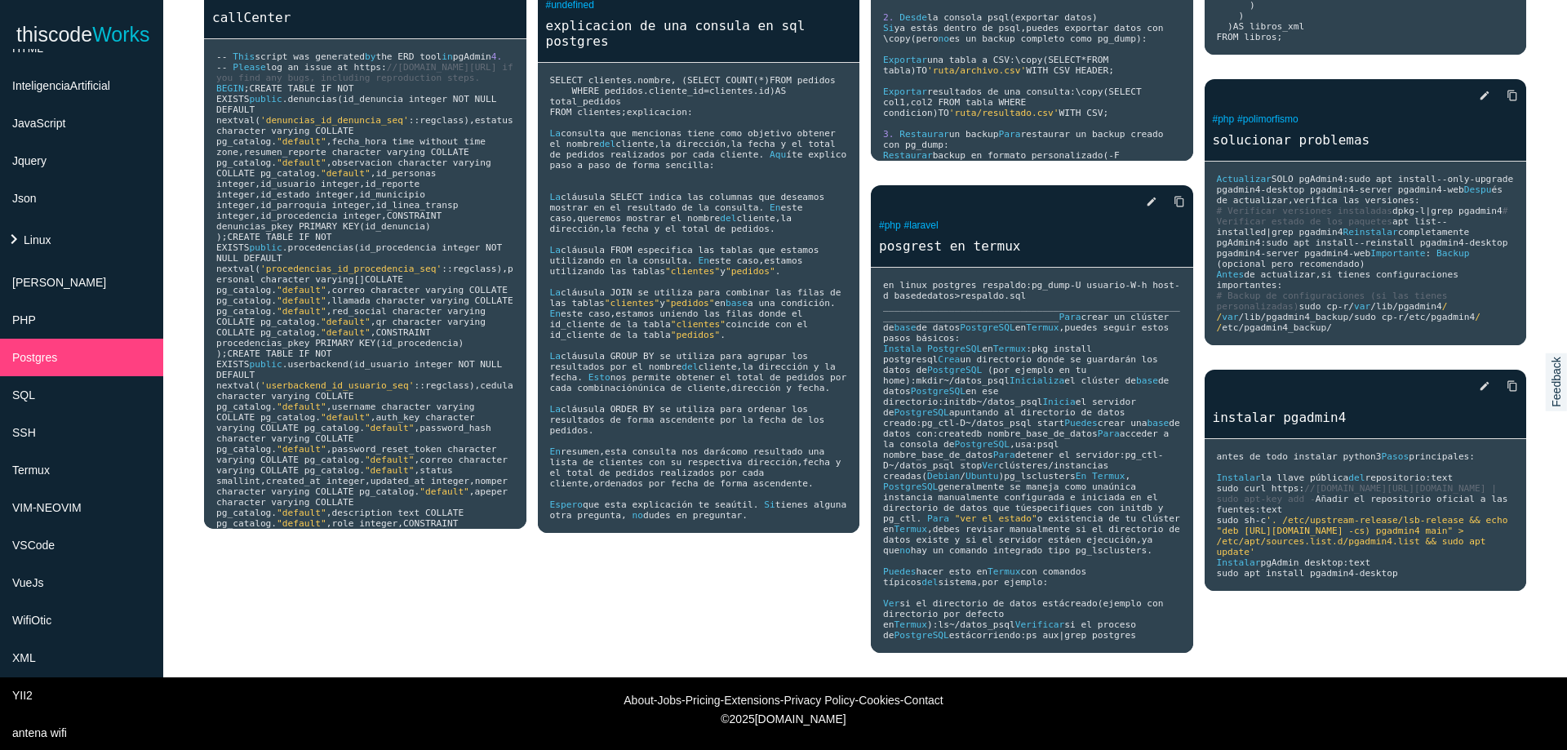
scroll to position [1674, 0]
click at [1349, 473] on span "blica" at bounding box center [1336, 478] width 28 height 11
